Goal: Transaction & Acquisition: Purchase product/service

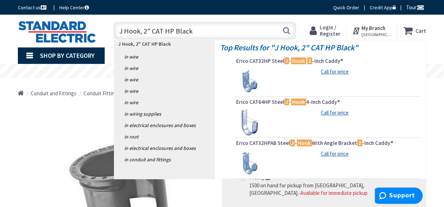
drag, startPoint x: 196, startPoint y: 32, endPoint x: 115, endPoint y: 38, distance: 82.1
click at [115, 38] on input "J Hook, 2" CAT HP Black" at bounding box center [205, 31] width 183 height 18
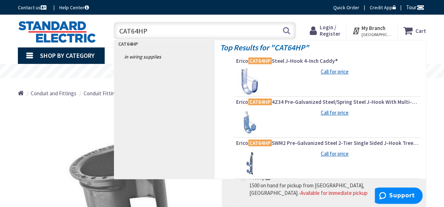
drag, startPoint x: 157, startPoint y: 33, endPoint x: 109, endPoint y: 34, distance: 48.6
click at [109, 34] on div "CAT64HP CAT64HP Search" at bounding box center [203, 30] width 197 height 23
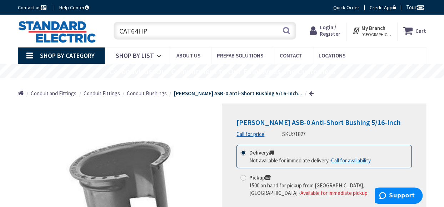
paste input "DSTR-2"
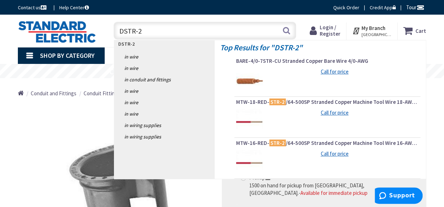
drag, startPoint x: 144, startPoint y: 31, endPoint x: 113, endPoint y: 30, distance: 31.5
click at [113, 30] on div "DSTR-2 DSTR-2 Search" at bounding box center [203, 30] width 186 height 23
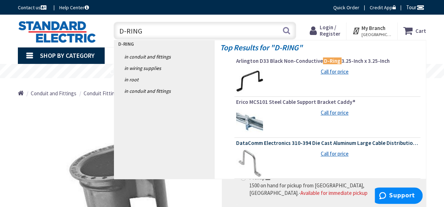
type input "D-RING"
click at [304, 143] on span "DataComm Electronics 310-394 Die Cast Aluminum Large Cable Distribution Ring" at bounding box center [327, 143] width 183 height 7
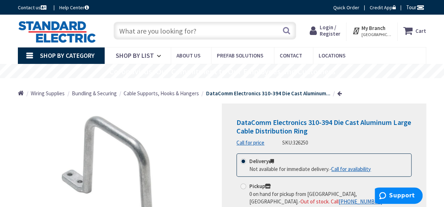
click at [191, 34] on input "text" at bounding box center [205, 31] width 183 height 18
paste input "D RING 2", Die Cast AL, DSTR-2"
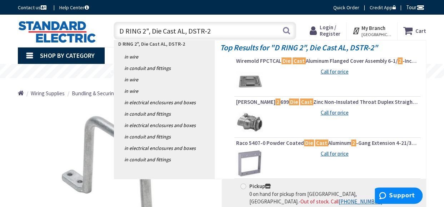
drag, startPoint x: 186, startPoint y: 31, endPoint x: 79, endPoint y: 36, distance: 106.6
click at [79, 36] on div "Toggle Nav D RING 2", Die Cast AL, DSTR-2 D RING 2", Die Cast AL, DSTR-2 Search…" at bounding box center [222, 31] width 419 height 24
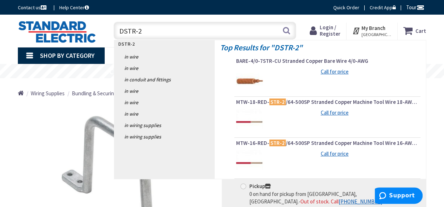
click at [145, 30] on input "DSTR-2" at bounding box center [205, 31] width 183 height 18
type input "DSTR-2"
click at [131, 79] on link "in Conduit and Fittings" at bounding box center [164, 79] width 100 height 11
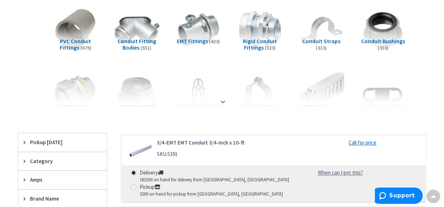
scroll to position [143, 0]
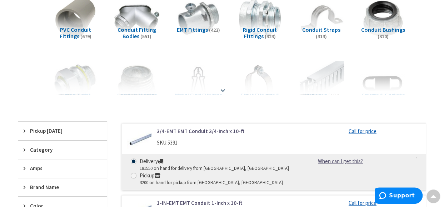
click at [224, 90] on strong at bounding box center [223, 90] width 9 height 8
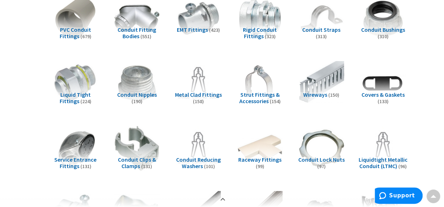
click at [312, 30] on span "Conduit Straps" at bounding box center [321, 29] width 38 height 7
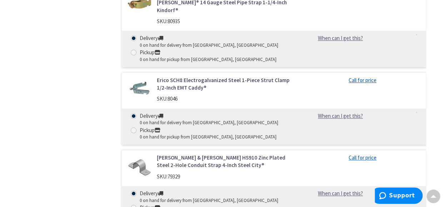
scroll to position [8305, 0]
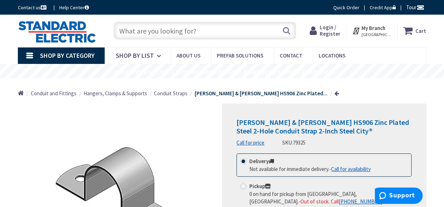
click at [139, 33] on input "text" at bounding box center [205, 31] width 183 height 18
paste input "B0CHRSCQY3"
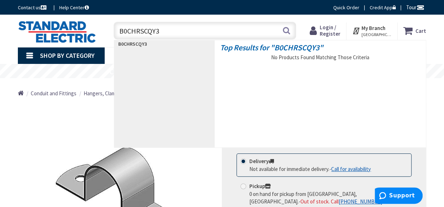
type input "B0CHRSCQY3"
